Goal: Information Seeking & Learning: Learn about a topic

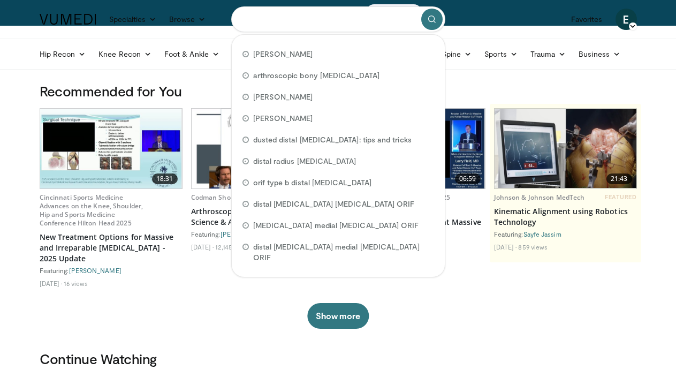
click at [254, 8] on input "Search topics, interventions" at bounding box center [338, 19] width 214 height 26
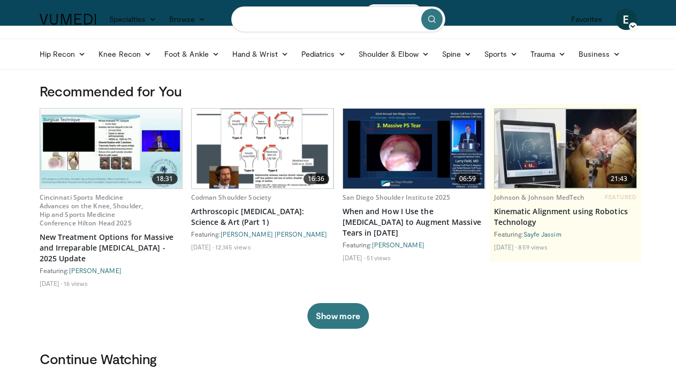
click at [273, 26] on input "Search topics, interventions" at bounding box center [338, 19] width 214 height 26
type input "**********"
click at [428, 13] on button "submit" at bounding box center [431, 19] width 21 height 21
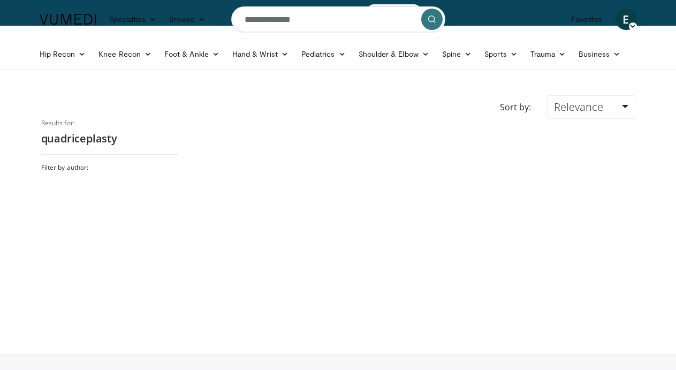
click at [282, 23] on input "**********" at bounding box center [338, 19] width 214 height 26
type input "**********"
click at [426, 19] on button "submit" at bounding box center [431, 19] width 21 height 21
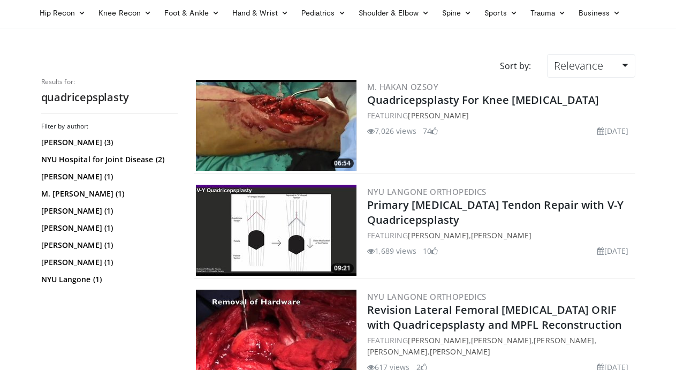
scroll to position [42, 0]
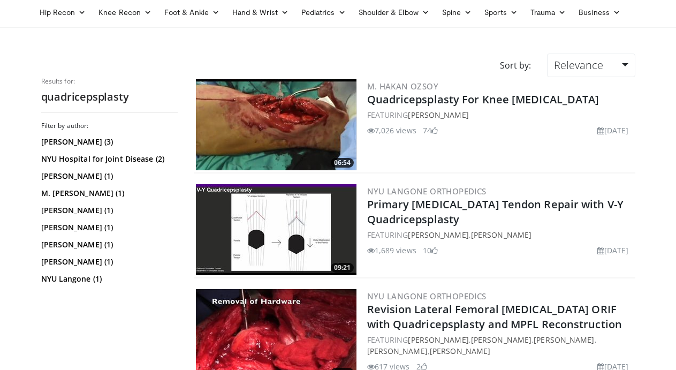
click at [235, 148] on img at bounding box center [276, 124] width 160 height 91
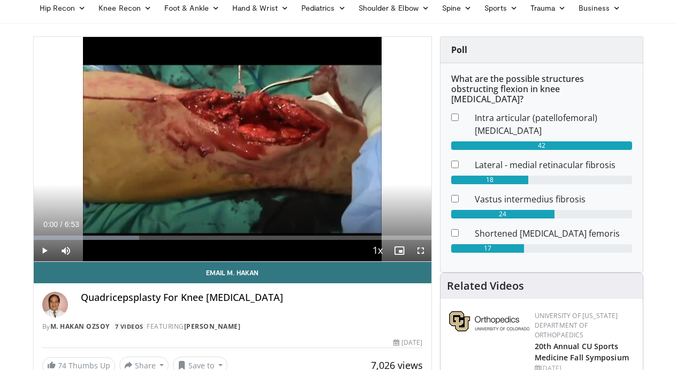
scroll to position [45, 0]
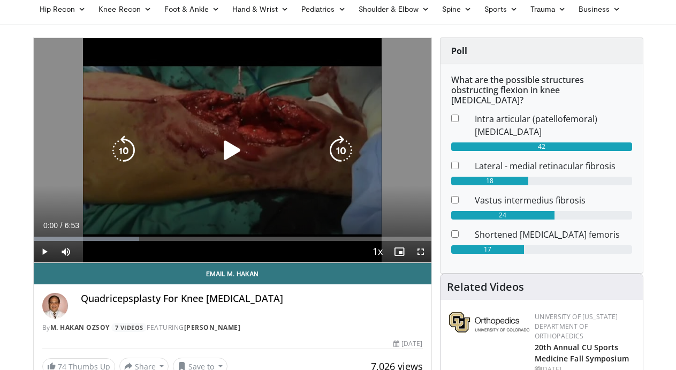
click at [234, 150] on icon "Video Player" at bounding box center [232, 150] width 30 height 30
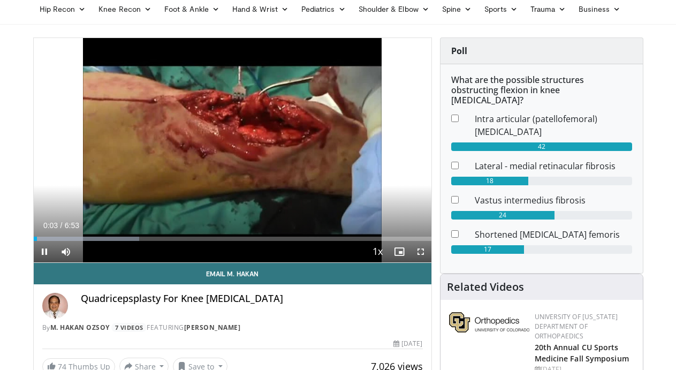
click at [426, 256] on span "Video Player" at bounding box center [420, 251] width 21 height 21
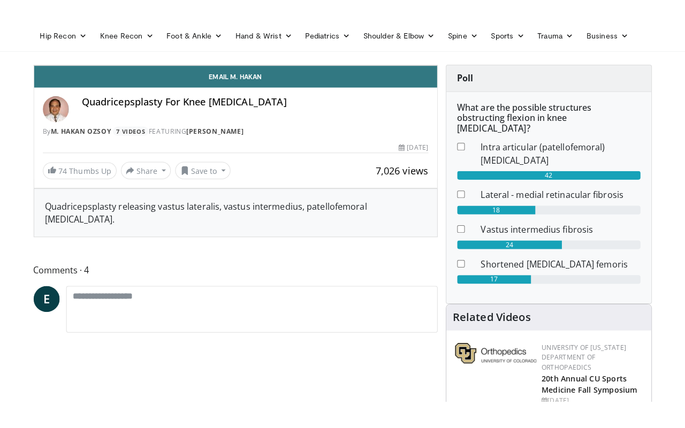
scroll to position [0, 0]
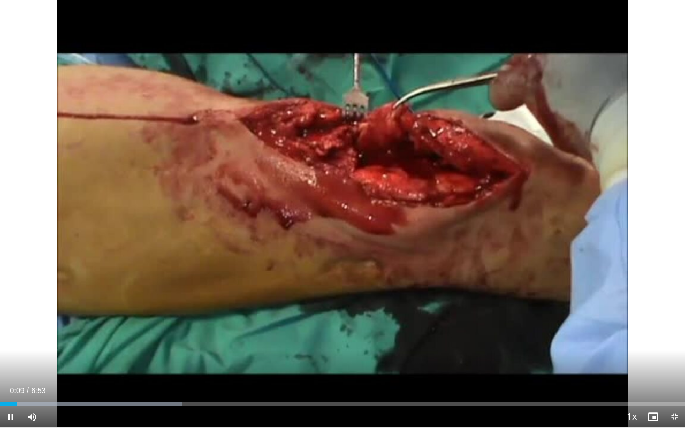
click at [539, 212] on div "10 seconds Tap to unmute" at bounding box center [342, 213] width 685 height 427
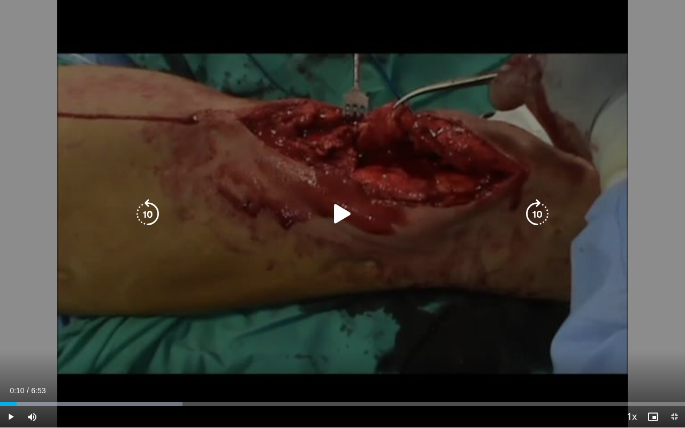
click at [537, 214] on icon "Video Player" at bounding box center [537, 214] width 30 height 30
click at [337, 223] on icon "Video Player" at bounding box center [342, 214] width 30 height 30
click at [150, 207] on icon "Video Player" at bounding box center [148, 214] width 30 height 30
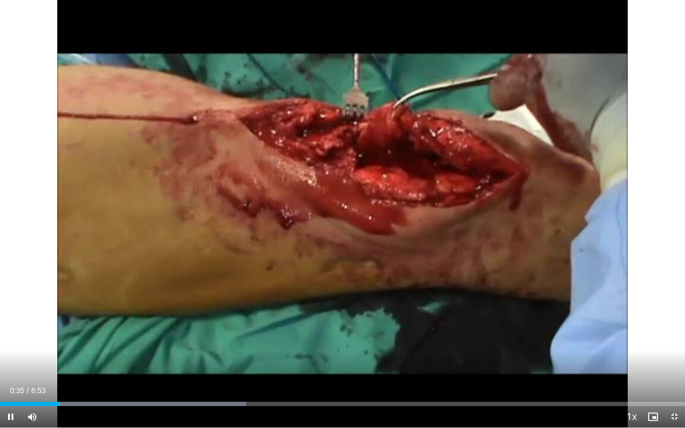
click at [675, 369] on span "Video Player" at bounding box center [673, 416] width 21 height 21
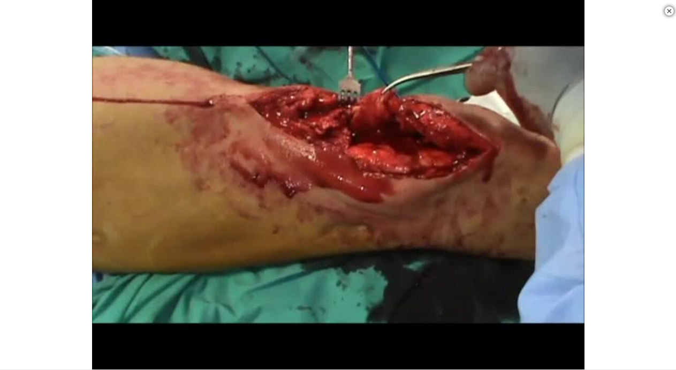
scroll to position [211, 0]
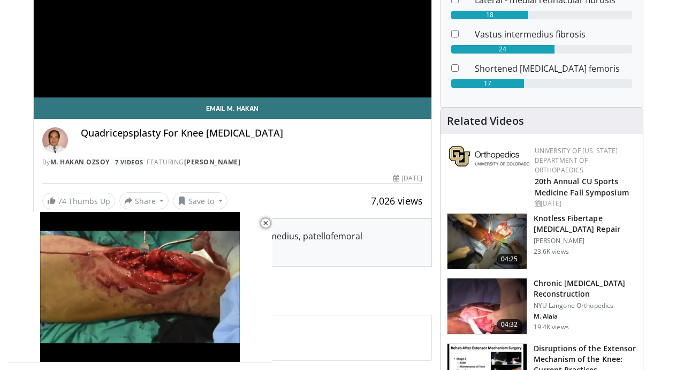
click at [583, 283] on h3 "Chronic [MEDICAL_DATA] Reconstruction" at bounding box center [584, 288] width 103 height 21
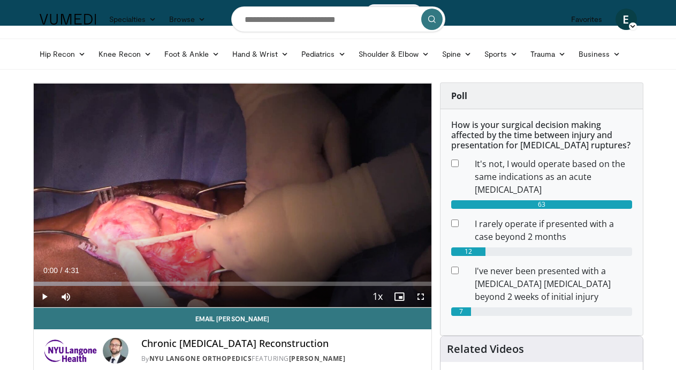
click at [45, 294] on span "Video Player" at bounding box center [44, 296] width 21 height 21
click at [419, 295] on span "Video Player" at bounding box center [420, 296] width 21 height 21
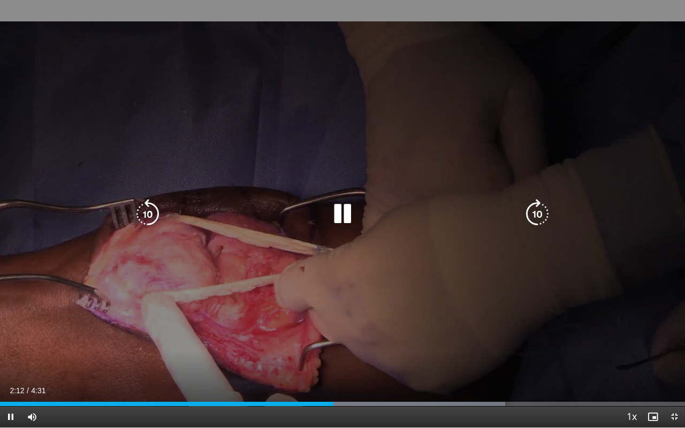
click at [538, 213] on icon "Video Player" at bounding box center [537, 214] width 30 height 30
click at [141, 227] on icon "Video Player" at bounding box center [148, 214] width 30 height 30
click at [141, 226] on icon "Video Player" at bounding box center [148, 214] width 30 height 30
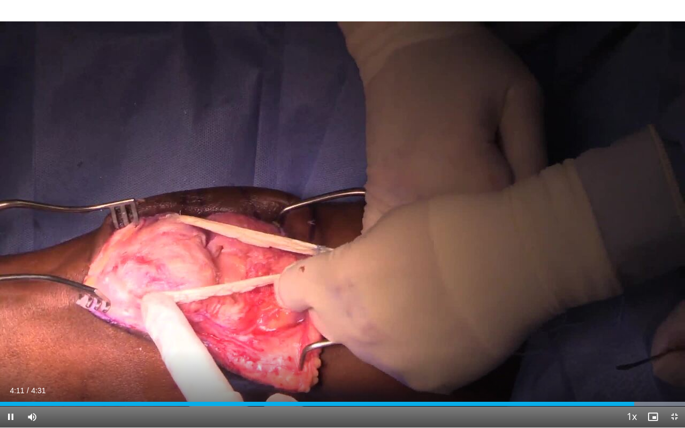
click at [671, 369] on span "Video Player" at bounding box center [673, 416] width 21 height 21
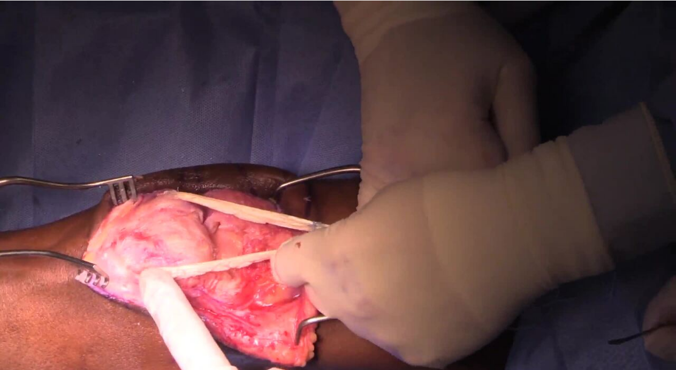
scroll to position [109, 0]
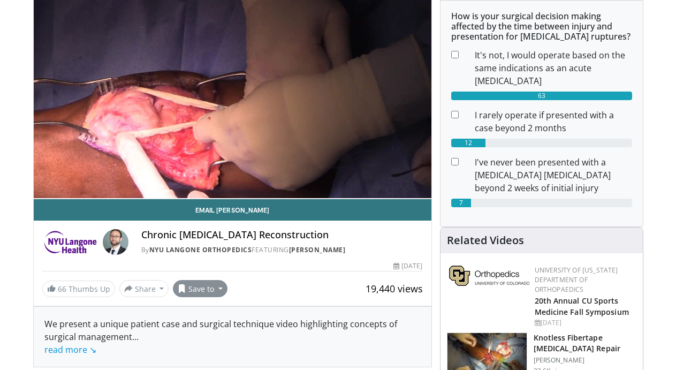
click at [216, 290] on button "Save to" at bounding box center [200, 288] width 55 height 17
click at [212, 317] on link "Add to Favorites" at bounding box center [218, 311] width 91 height 17
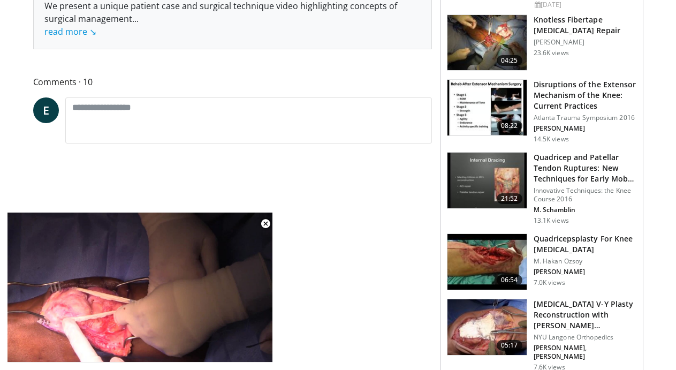
scroll to position [426, 0]
click at [508, 319] on img at bounding box center [486, 327] width 79 height 56
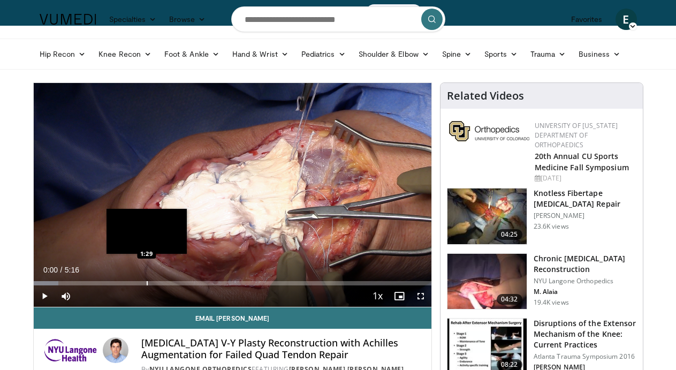
click at [147, 281] on div "Progress Bar" at bounding box center [147, 283] width 1 height 4
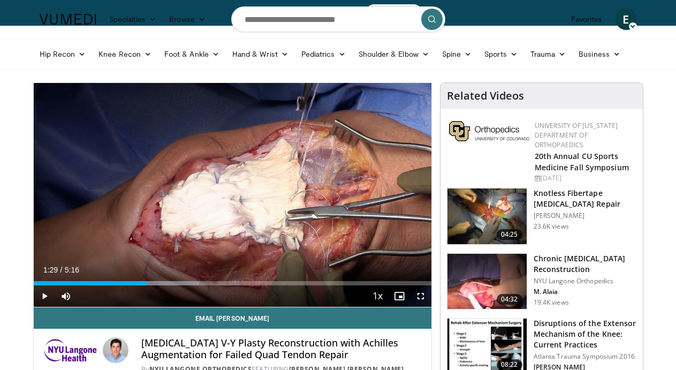
click at [42, 296] on span "Video Player" at bounding box center [44, 295] width 21 height 21
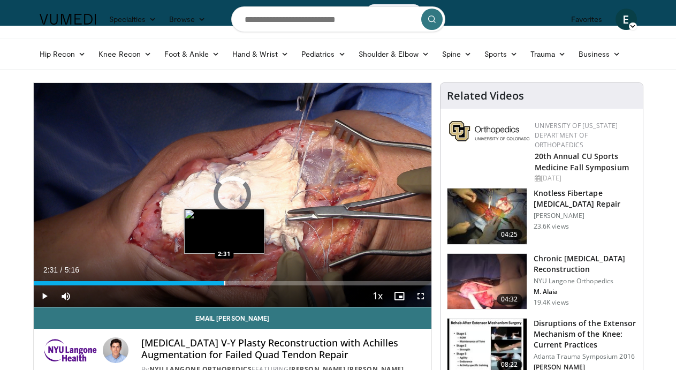
click at [224, 280] on div "Loaded : 41.60% 2:31 2:31" at bounding box center [232, 280] width 397 height 10
click at [207, 284] on div "Progress Bar" at bounding box center [207, 283] width 1 height 4
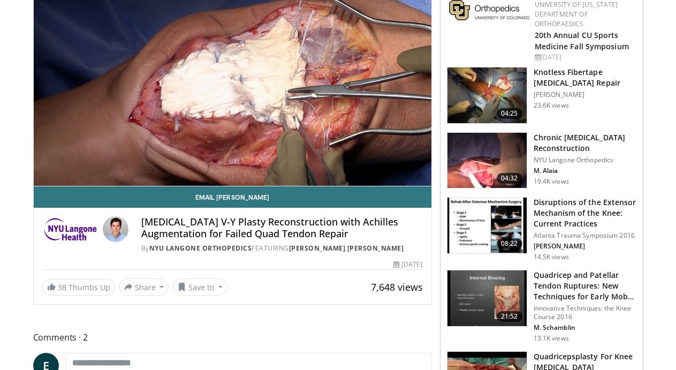
scroll to position [122, 0]
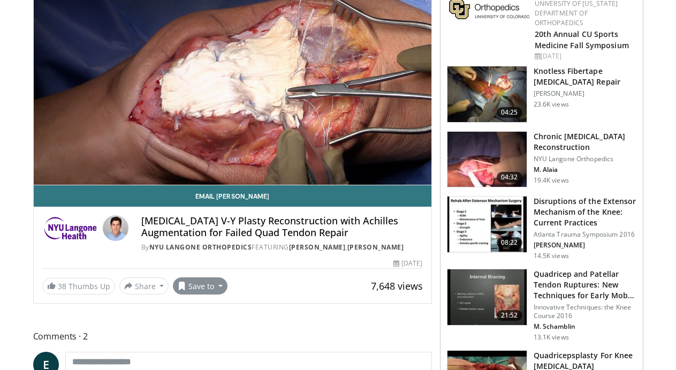
click at [219, 290] on button "Save to" at bounding box center [200, 285] width 55 height 17
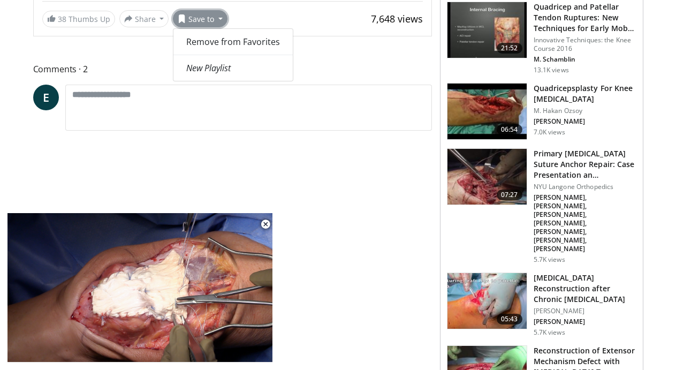
scroll to position [389, 0]
click at [505, 273] on img at bounding box center [486, 301] width 79 height 56
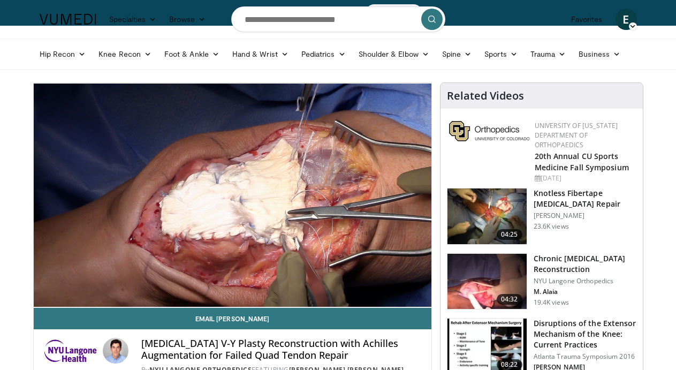
scroll to position [0, 0]
click at [577, 21] on link "Favorites" at bounding box center [586, 19] width 44 height 21
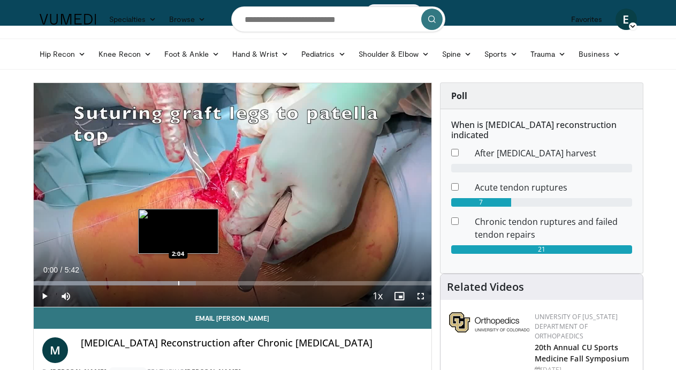
click at [178, 281] on div "Progress Bar" at bounding box center [178, 283] width 1 height 4
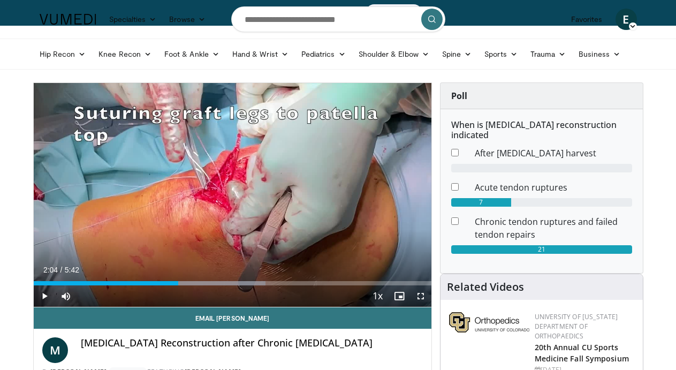
click at [46, 294] on span "Video Player" at bounding box center [44, 295] width 21 height 21
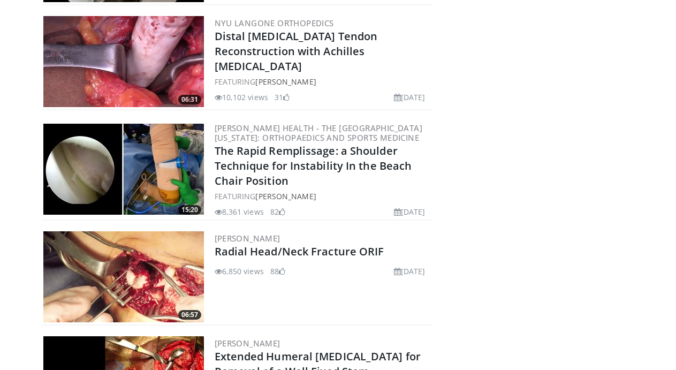
scroll to position [6955, 0]
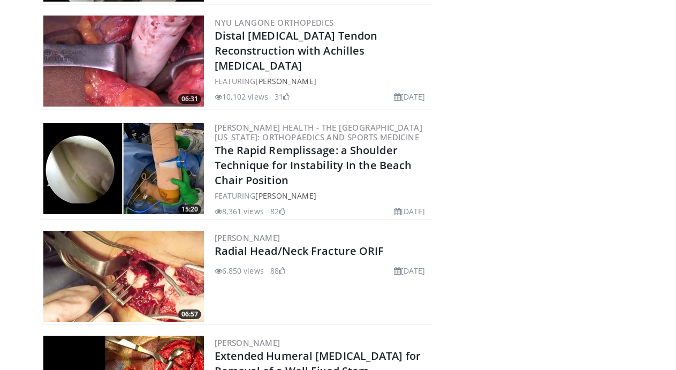
click at [182, 168] on img at bounding box center [123, 168] width 160 height 91
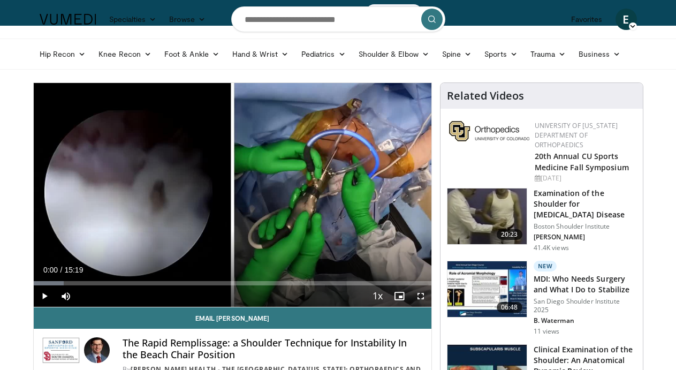
click at [424, 296] on span "Video Player" at bounding box center [420, 295] width 21 height 21
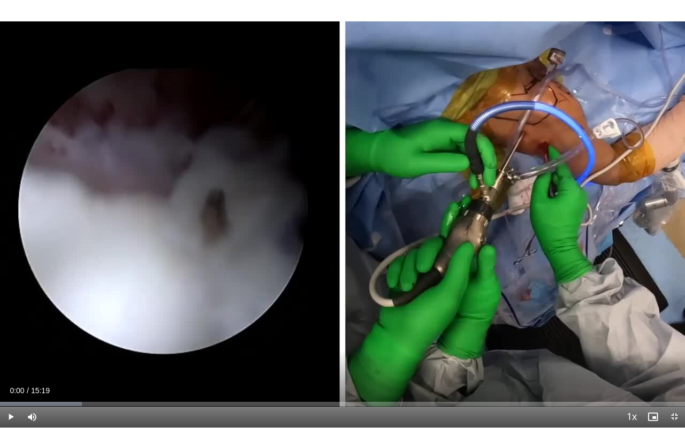
click at [9, 369] on span "Video Player" at bounding box center [10, 416] width 21 height 21
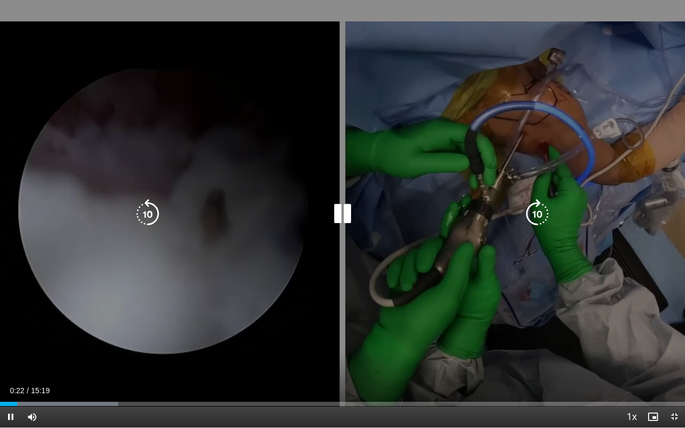
click at [547, 212] on icon "Video Player" at bounding box center [537, 214] width 30 height 30
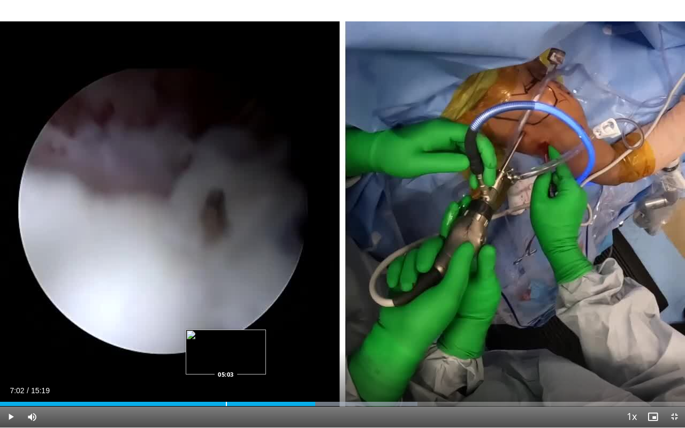
click at [226, 369] on div "Progress Bar" at bounding box center [226, 404] width 1 height 4
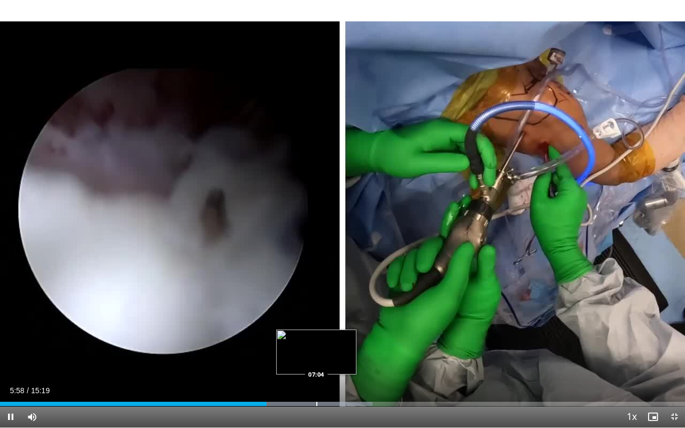
click at [316, 369] on div "Progress Bar" at bounding box center [316, 404] width 1 height 4
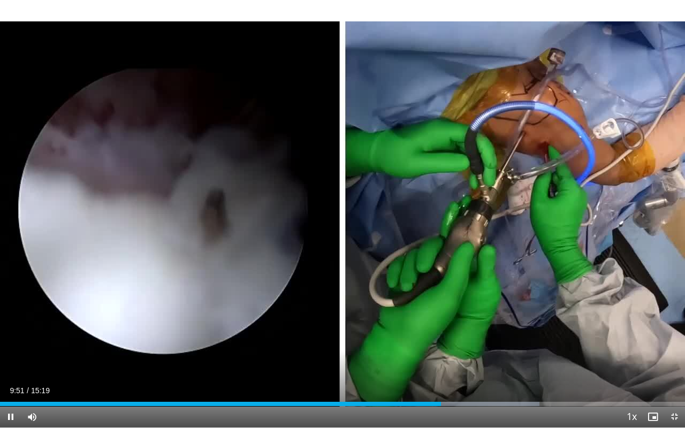
click at [673, 369] on span "Video Player" at bounding box center [673, 416] width 21 height 21
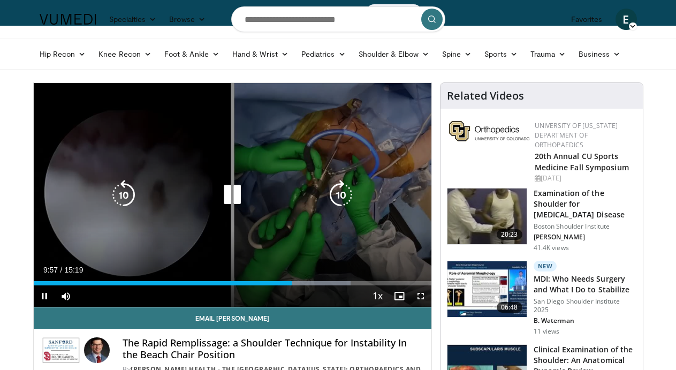
click at [227, 197] on icon "Video Player" at bounding box center [232, 195] width 30 height 30
